Goal: Book appointment/travel/reservation

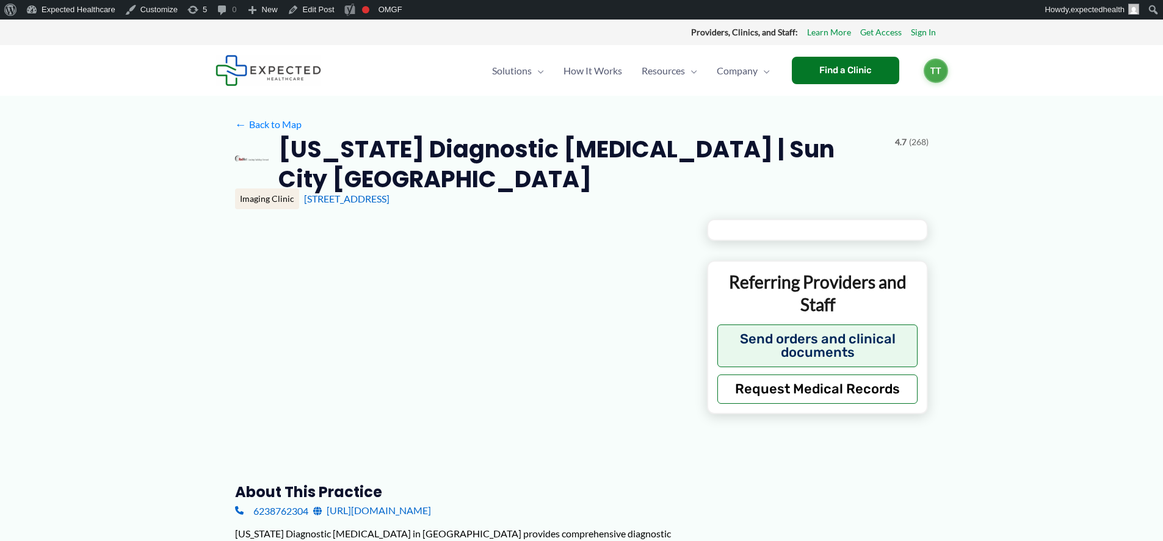
type input "**********"
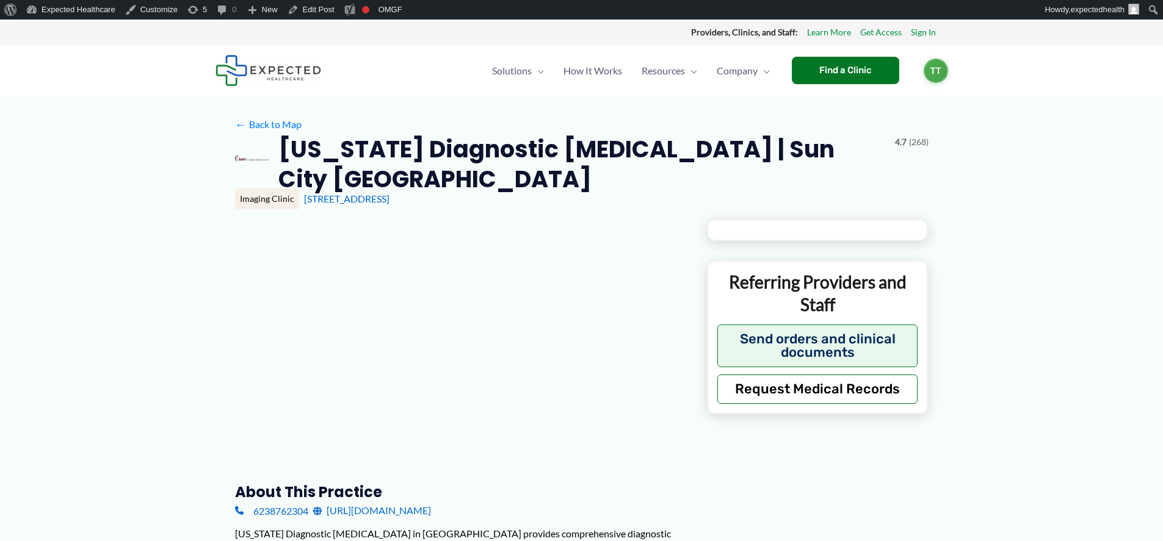
type input "**********"
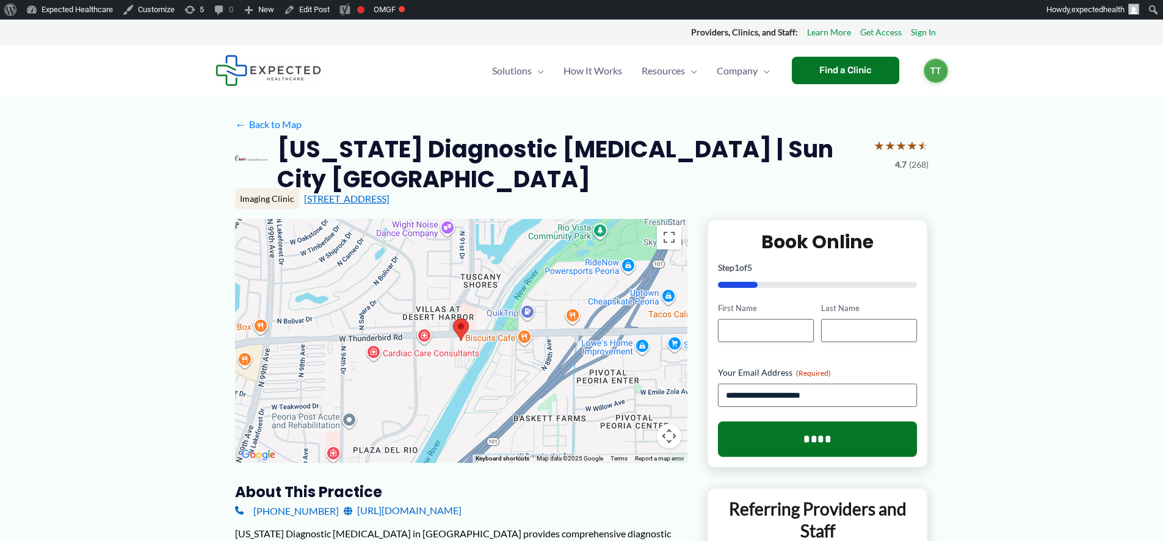
click at [389, 193] on link "[STREET_ADDRESS]" at bounding box center [346, 199] width 85 height 12
click at [900, 135] on span "★" at bounding box center [900, 145] width 11 height 23
